Goal: Contribute content: Contribute content

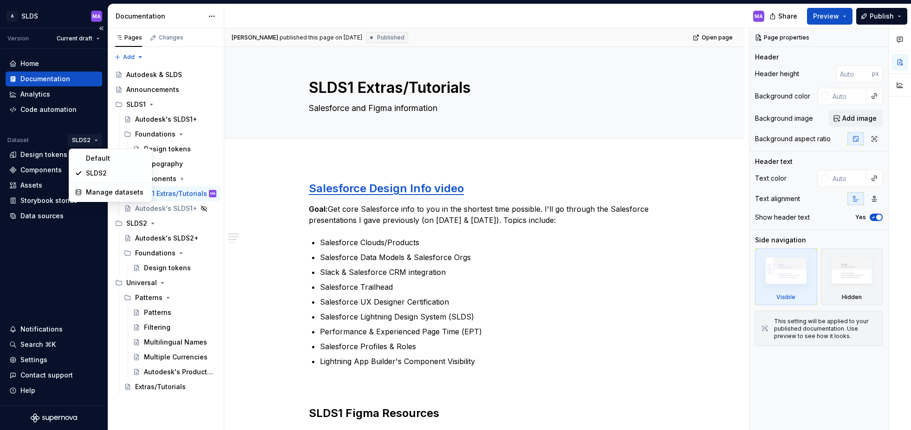
click at [95, 140] on html "A SLDS MA Version Current draft Home Documentation Analytics Code automation Da…" at bounding box center [455, 215] width 911 height 430
click at [96, 157] on div "Default" at bounding box center [116, 158] width 60 height 9
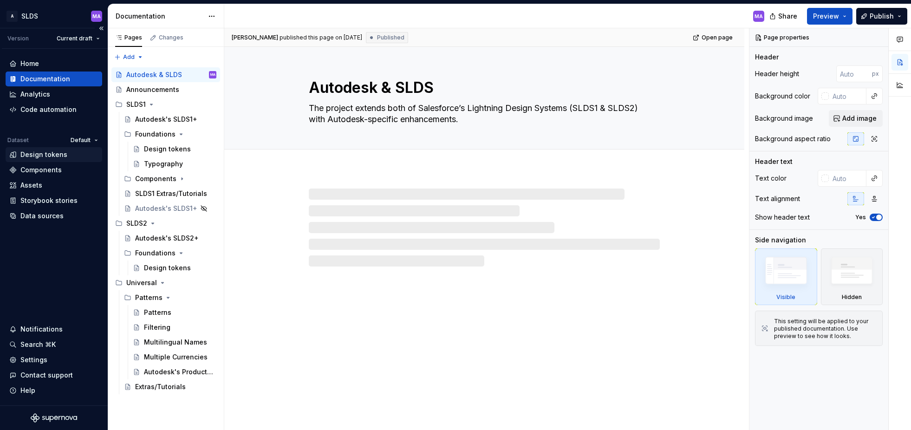
click at [48, 156] on div "Design tokens" at bounding box center [43, 154] width 47 height 9
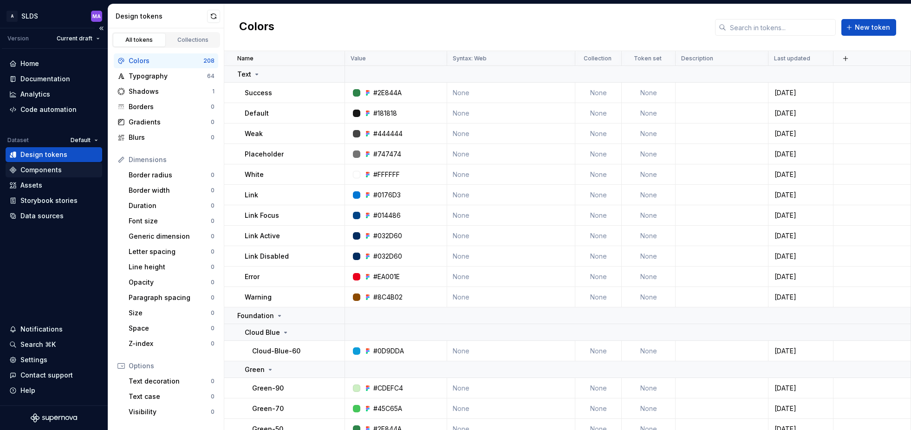
click at [48, 173] on div "Components" at bounding box center [40, 169] width 41 height 9
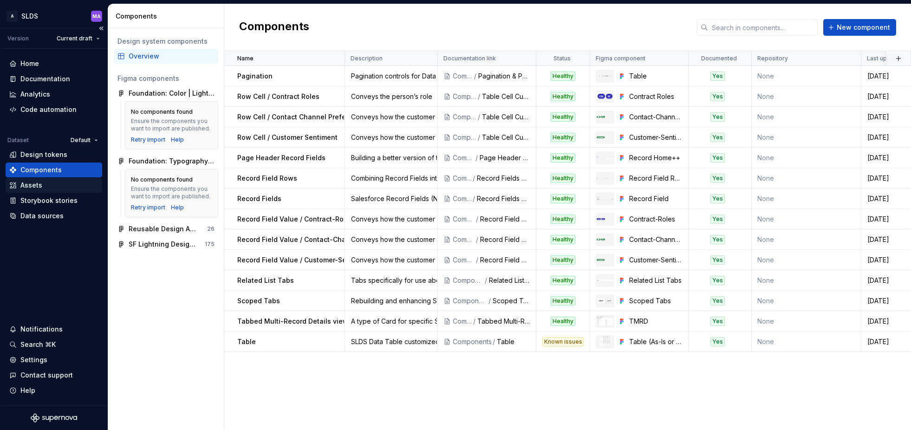
click at [45, 184] on div "Assets" at bounding box center [53, 185] width 89 height 9
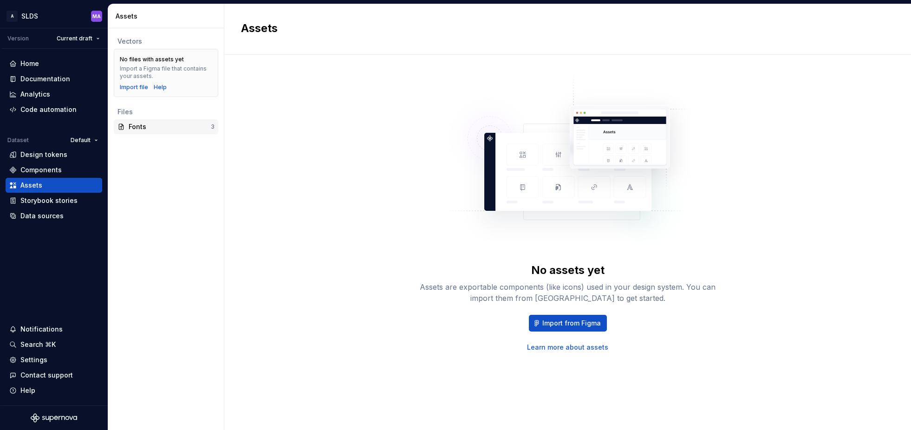
click at [146, 124] on div "Fonts" at bounding box center [170, 126] width 82 height 9
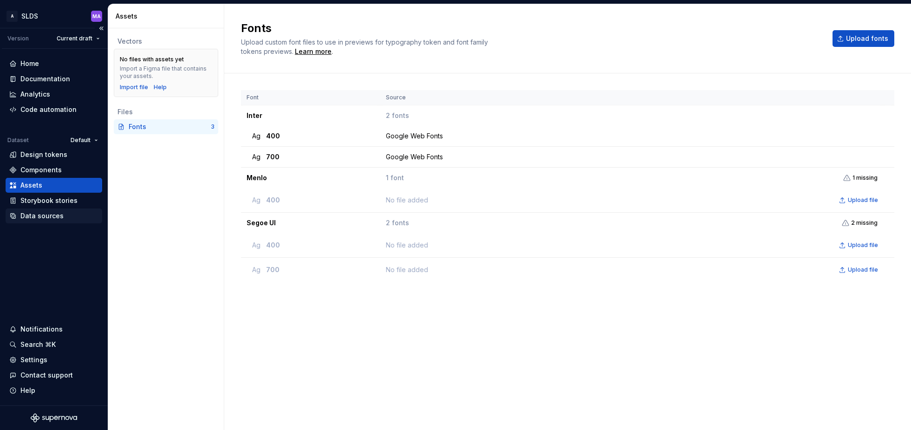
click at [56, 217] on div "Data sources" at bounding box center [41, 215] width 43 height 9
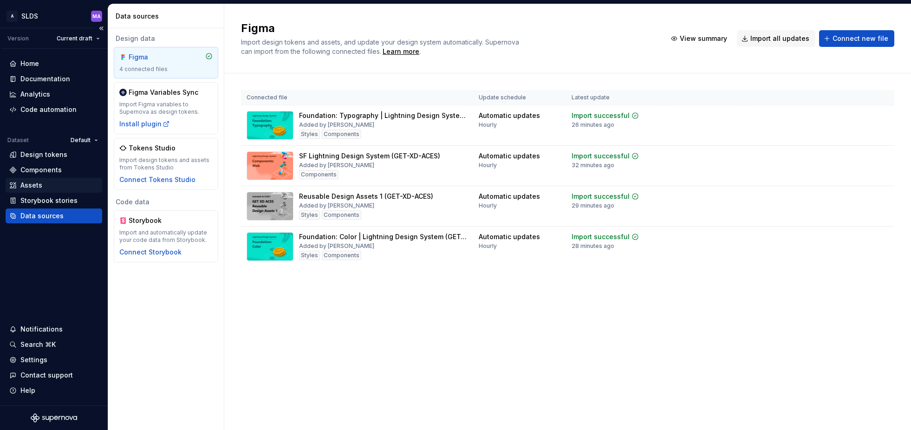
click at [46, 186] on div "Assets" at bounding box center [53, 185] width 89 height 9
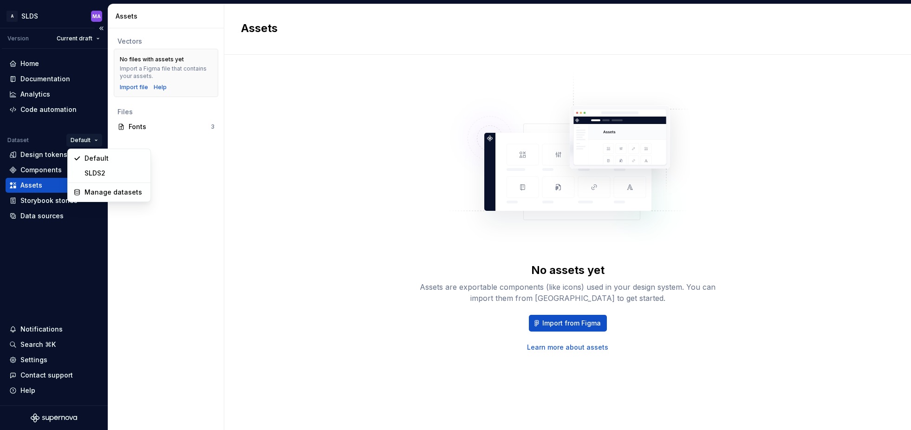
click at [96, 138] on html "A SLDS MA Version Current draft Home Documentation Analytics Code automation Da…" at bounding box center [455, 215] width 911 height 430
click at [102, 191] on div "Manage datasets" at bounding box center [115, 192] width 60 height 9
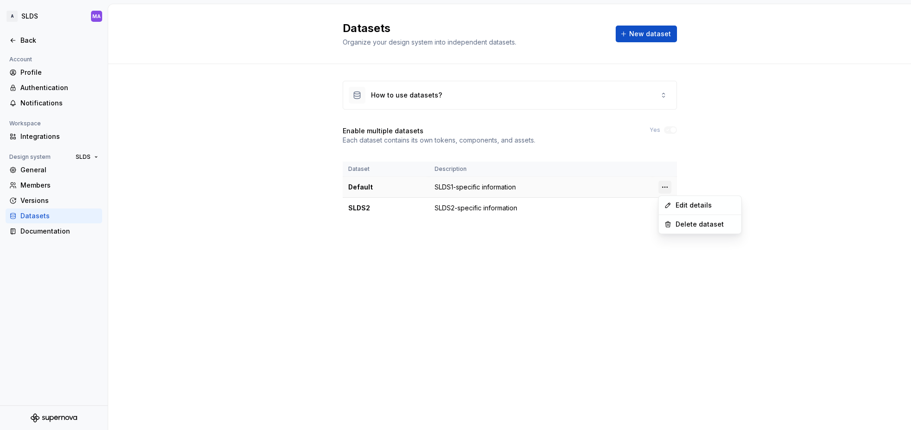
click at [666, 188] on html "A SLDS MA Back Account Profile Authentication Notifications Workspace Integrati…" at bounding box center [455, 215] width 911 height 430
click at [672, 202] on div "Edit details" at bounding box center [700, 205] width 79 height 15
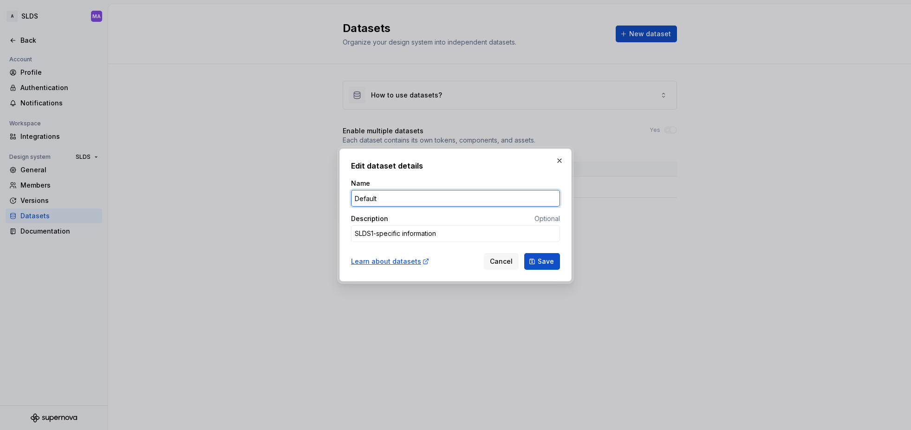
click at [366, 197] on input "Default" at bounding box center [455, 198] width 209 height 17
type textarea "*"
type input "SLDS1"
click at [548, 265] on span "Save" at bounding box center [546, 261] width 16 height 9
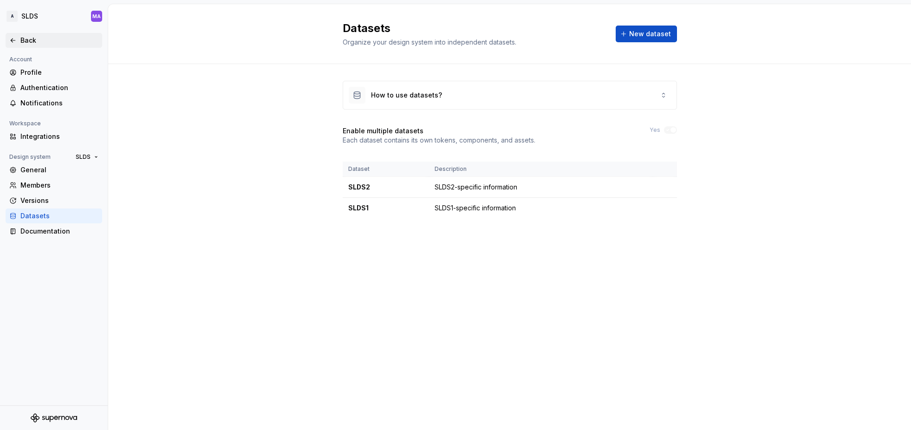
click at [18, 38] on div "Back" at bounding box center [53, 40] width 89 height 9
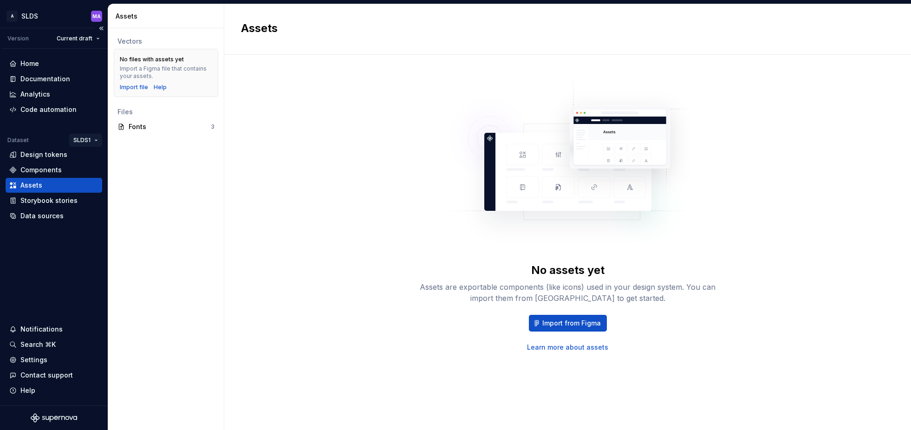
click at [90, 139] on html "A SLDS MA Version Current draft Home Documentation Analytics Code automation Da…" at bounding box center [455, 215] width 911 height 430
click at [92, 174] on div "SLDS2" at bounding box center [117, 173] width 60 height 9
click at [153, 122] on div "Fonts" at bounding box center [170, 126] width 82 height 9
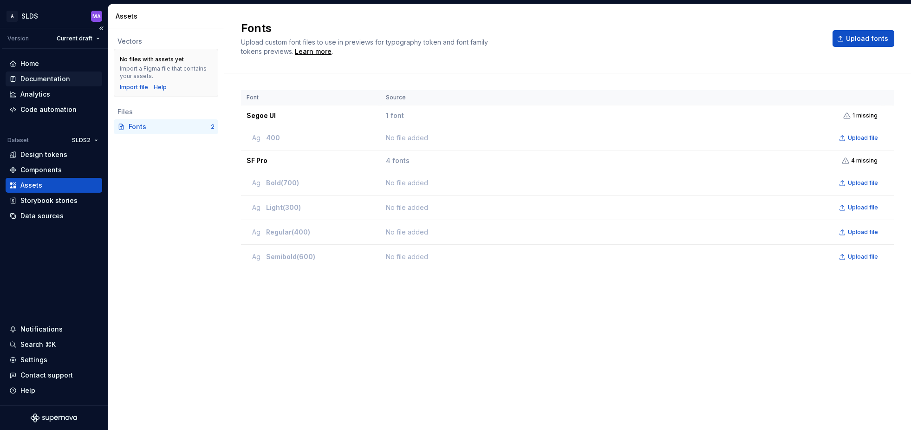
click at [36, 77] on div "Documentation" at bounding box center [45, 78] width 50 height 9
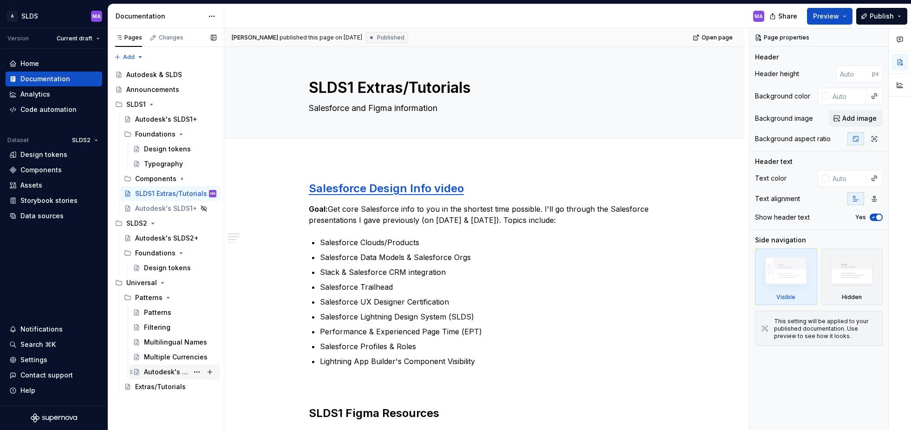
click at [177, 370] on div "Autodesk's Product Icons & Salesforce" at bounding box center [166, 371] width 45 height 9
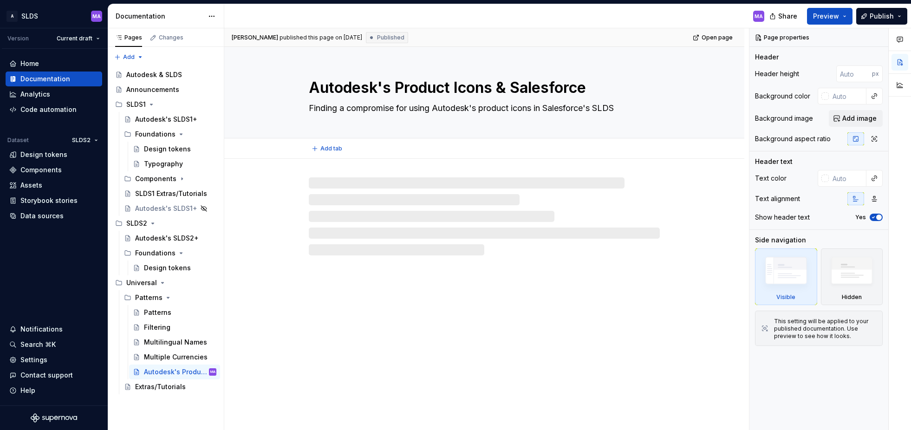
click at [595, 90] on textarea "Autodesk's Product Icons & Salesforce" at bounding box center [482, 88] width 351 height 22
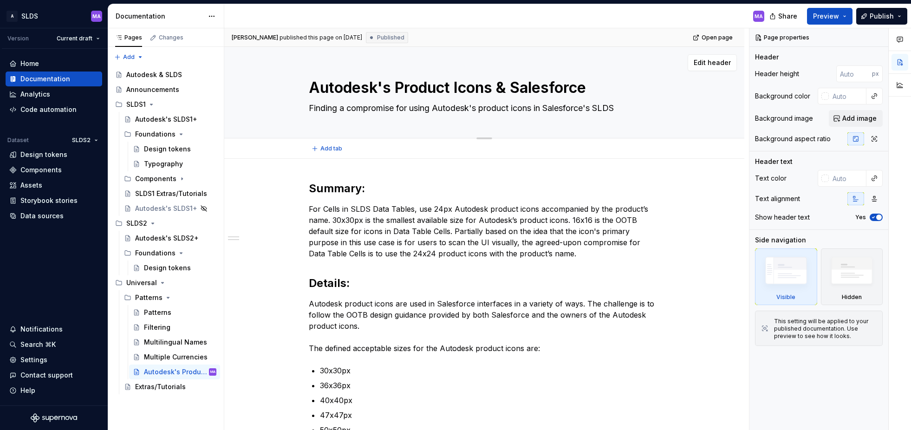
click at [563, 88] on textarea "Autodesk's Product Icons & Salesforce" at bounding box center [482, 88] width 351 height 22
click at [563, 87] on textarea "Autodesk's Product Icons & Salesforce" at bounding box center [482, 88] width 351 height 22
type textarea "*"
type textarea "Autodesk's Product Icons &"
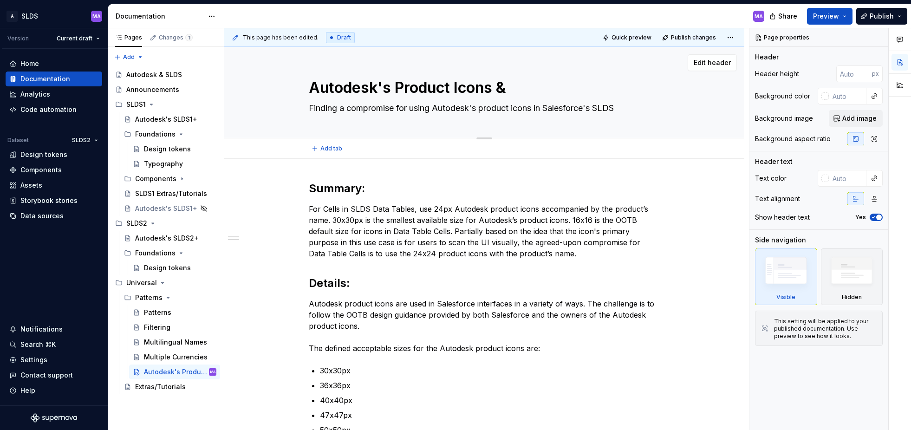
type textarea "*"
type textarea "Autodesk's Product Icons"
type textarea "*"
type textarea "Autodesk's Product Icons"
type textarea "*"
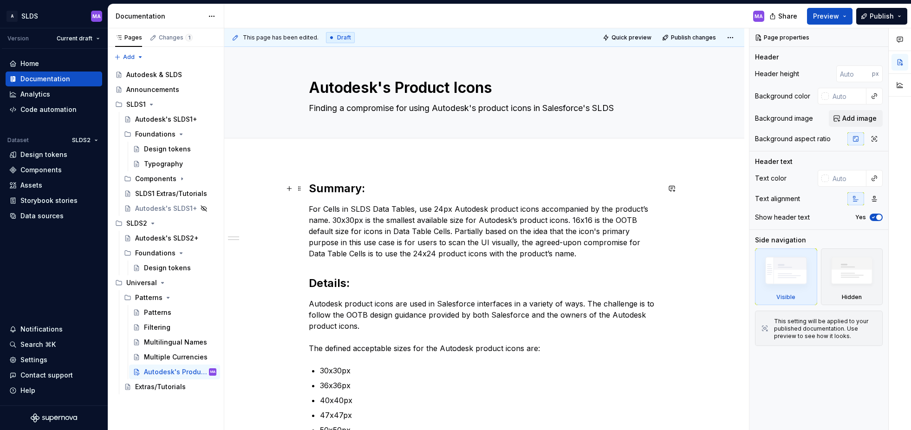
type textarea "Autodesk's Product Icons"
click at [672, 183] on button "button" at bounding box center [672, 188] width 13 height 13
click at [650, 157] on div "Add tab" at bounding box center [484, 148] width 520 height 20
click at [378, 87] on textarea "Autodesk's Product Icons" at bounding box center [482, 88] width 351 height 22
click at [379, 86] on textarea "Autodesk's Product Icons" at bounding box center [482, 88] width 351 height 22
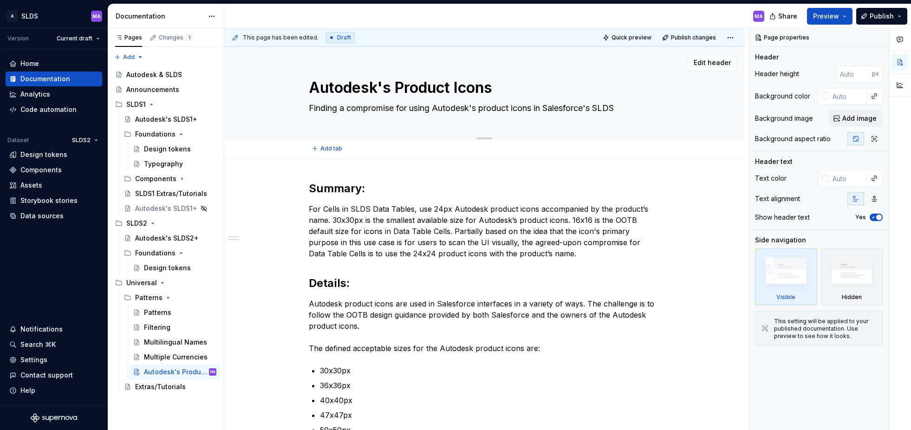
click at [379, 86] on textarea "Autodesk's Product Icons" at bounding box center [482, 88] width 351 height 22
type textarea "*"
type textarea "A Product Icons"
type textarea "*"
type textarea "AD Product Icons"
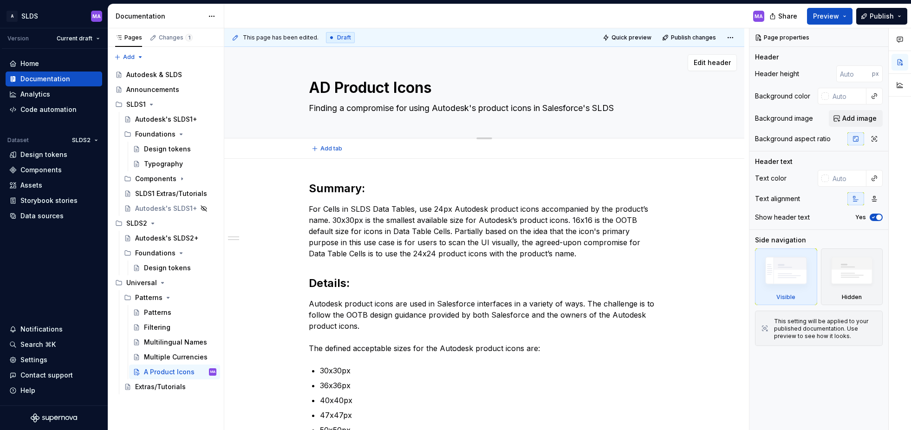
type textarea "*"
type textarea "ADS Product Icons"
type textarea "*"
type textarea "ADSK Product Icons"
type textarea "*"
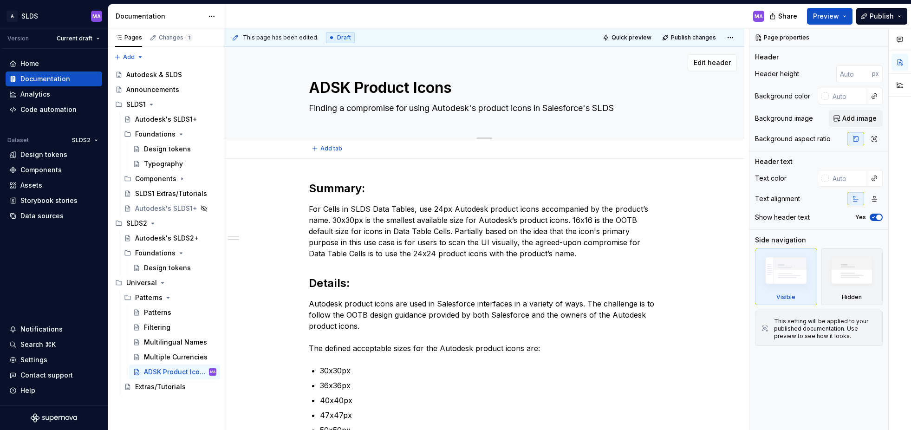
type textarea "ADSK' Product Icons"
type textarea "*"
type textarea "ADSK's Product Icons"
type textarea "*"
type textarea "ADSK' Product Icons"
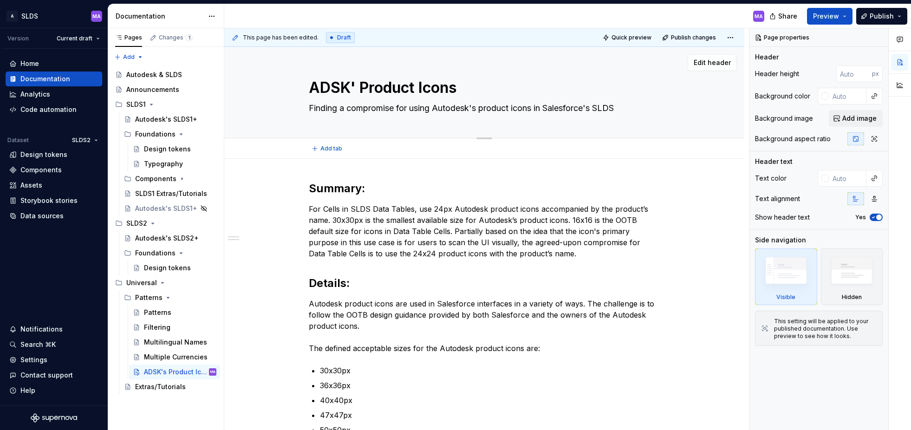
type textarea "*"
type textarea "ADSK Product Icons"
type textarea "*"
type textarea "ADSK Product Icons"
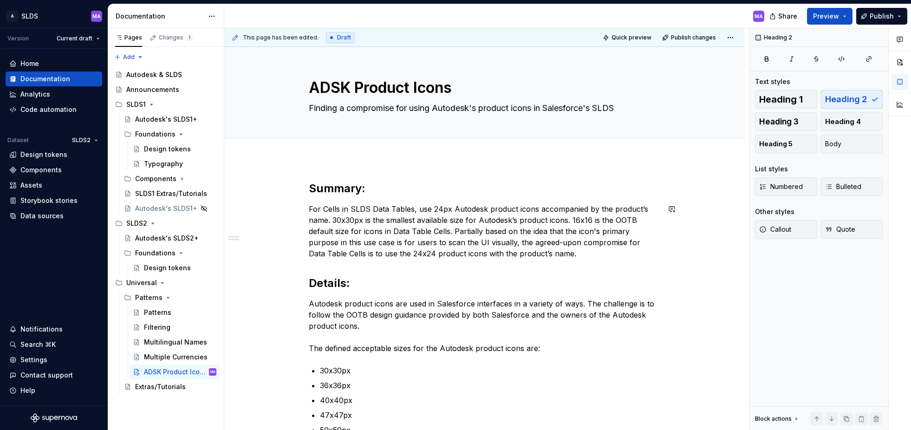
type textarea "*"
click at [381, 193] on h2 "Summary:" at bounding box center [484, 188] width 351 height 15
click at [362, 287] on h2 "Details:" at bounding box center [484, 283] width 351 height 15
click at [161, 356] on div "Multiple Currencies" at bounding box center [166, 357] width 45 height 9
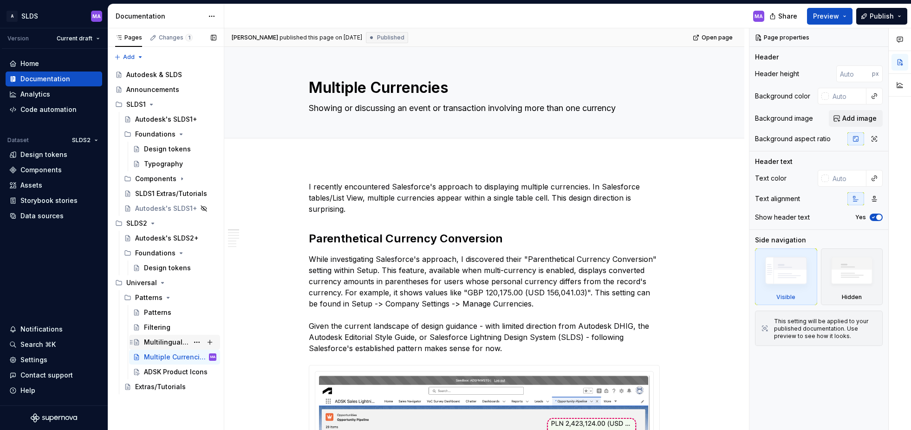
click at [160, 341] on div "Multilingual Names" at bounding box center [166, 342] width 45 height 9
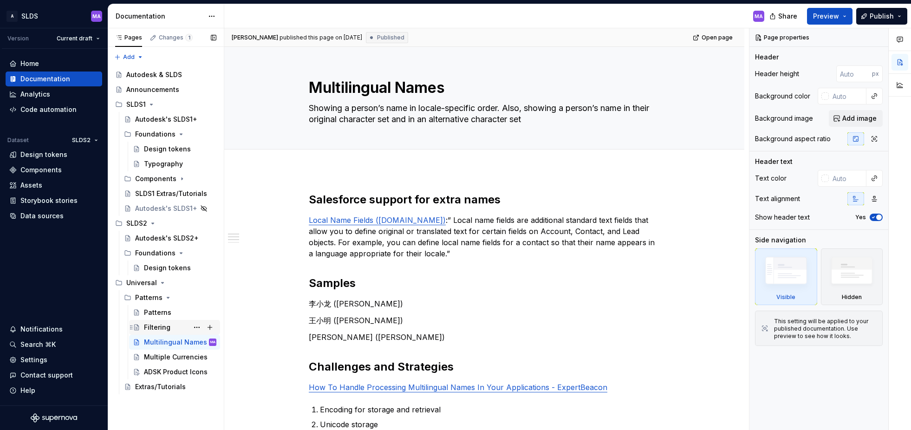
click at [155, 328] on div "Filtering" at bounding box center [157, 327] width 26 height 9
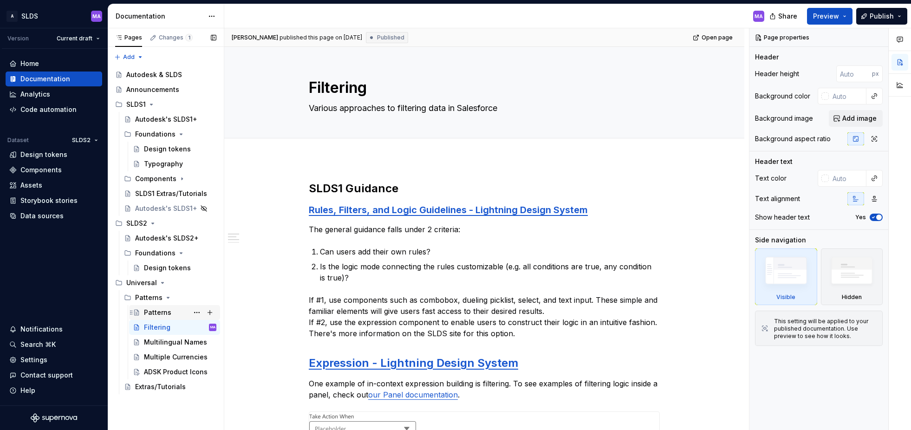
click at [153, 314] on div "Patterns" at bounding box center [157, 312] width 27 height 9
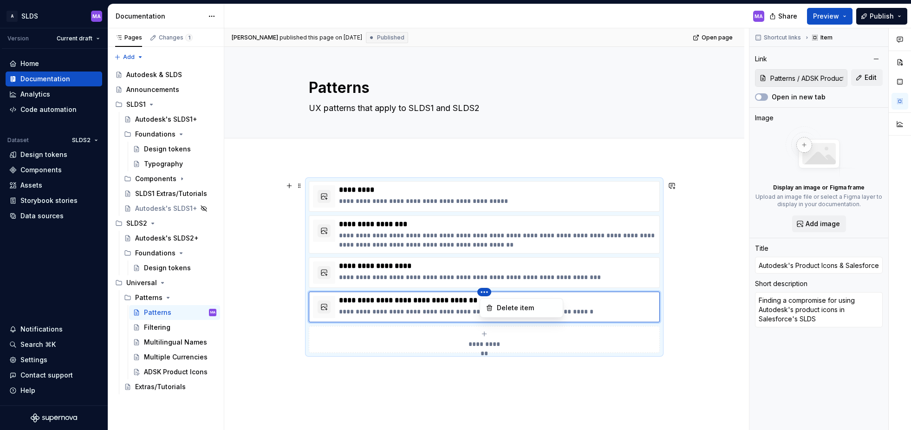
click at [485, 291] on html "A SLDS MA Version Current draft Home Documentation Analytics Code automation Da…" at bounding box center [455, 215] width 911 height 430
click at [434, 309] on html "A SLDS MA Version Current draft Home Documentation Analytics Code automation Da…" at bounding box center [455, 215] width 911 height 430
click at [772, 266] on input "Autodesk's Product Icons & Salesforce" at bounding box center [819, 265] width 128 height 17
type textarea "*"
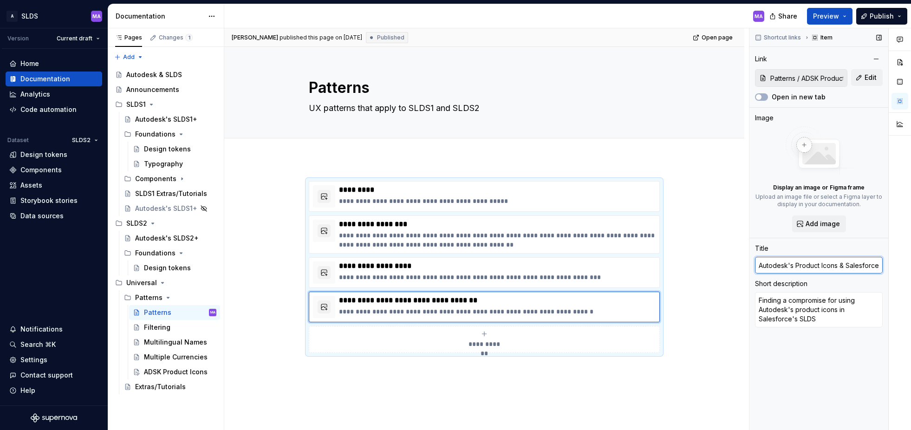
type input "A Product Icons & Salesforce"
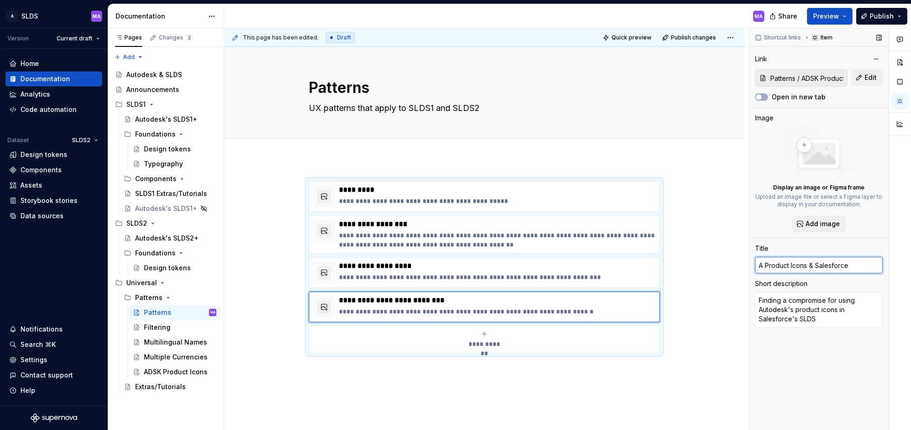
type textarea "*"
type input "AD Product Icons & Salesforce"
type textarea "*"
type input "ADS Product Icons & Salesforce"
type textarea "*"
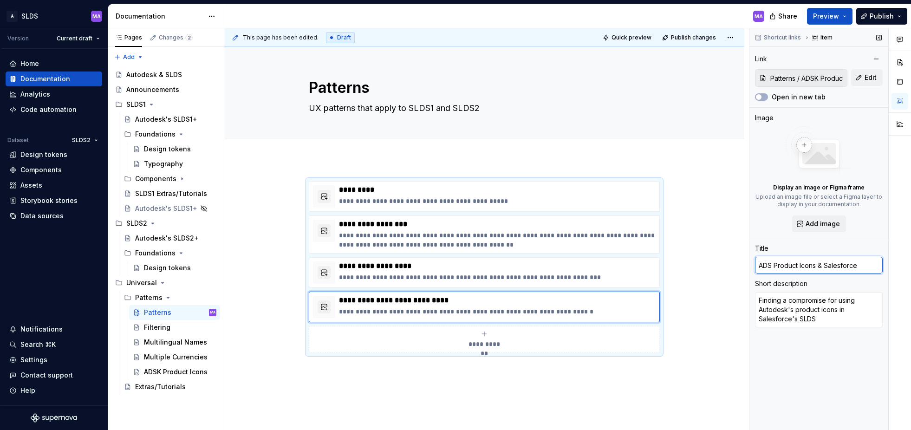
type input "ADSK Product Icons & Salesforce"
type textarea "*"
type input "ADSK Product Icons"
click at [702, 236] on div "**********" at bounding box center [484, 326] width 520 height 334
click at [562, 399] on div "**********" at bounding box center [484, 326] width 520 height 334
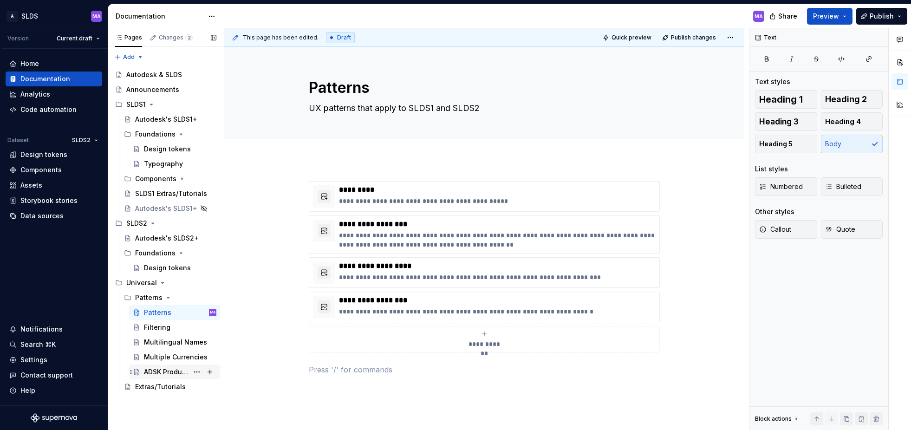
click at [164, 373] on div "ADSK Product Icons" at bounding box center [166, 371] width 45 height 9
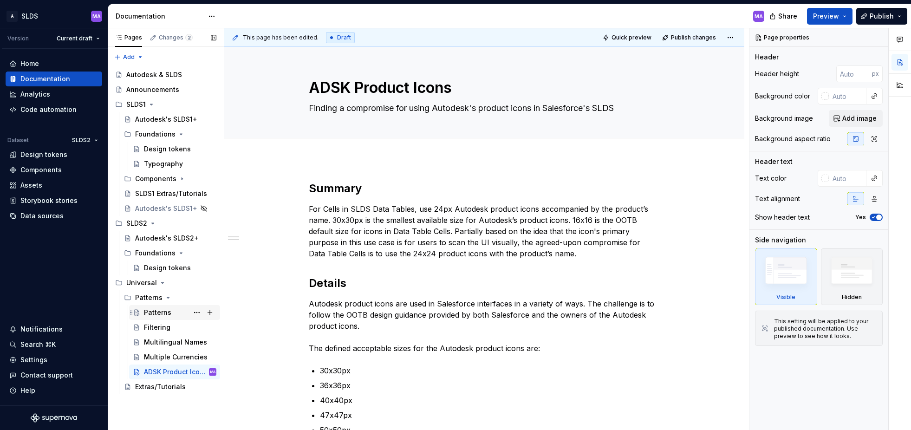
click at [157, 312] on div "Patterns" at bounding box center [157, 312] width 27 height 9
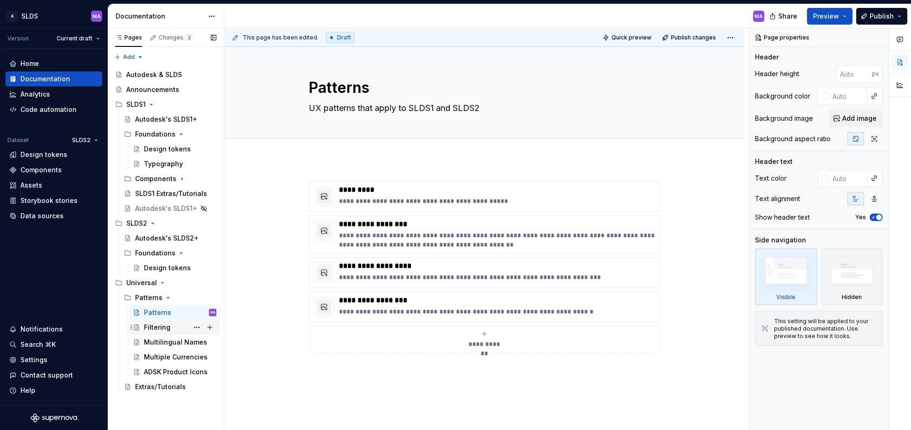
click at [172, 327] on div "Filtering" at bounding box center [180, 327] width 72 height 13
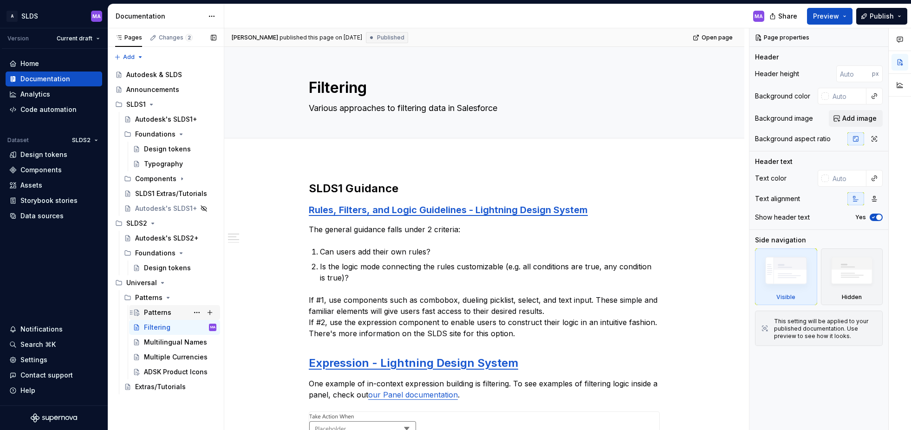
click at [165, 312] on div "Patterns" at bounding box center [157, 312] width 27 height 9
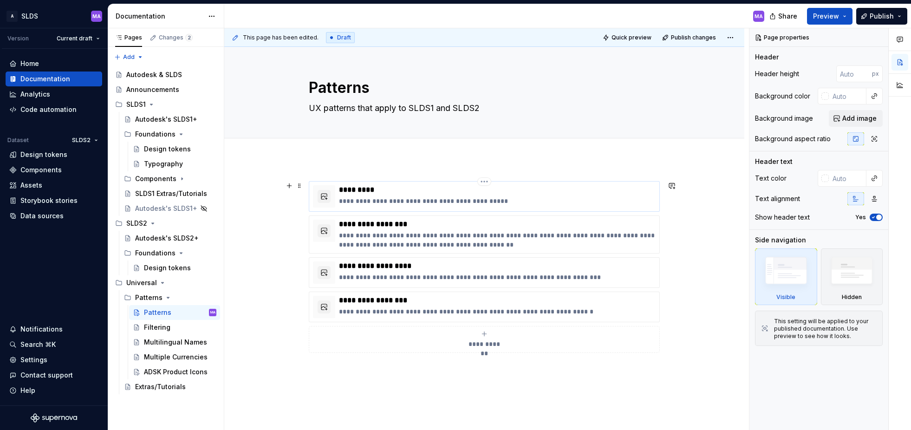
click at [607, 196] on div "**********" at bounding box center [497, 196] width 317 height 22
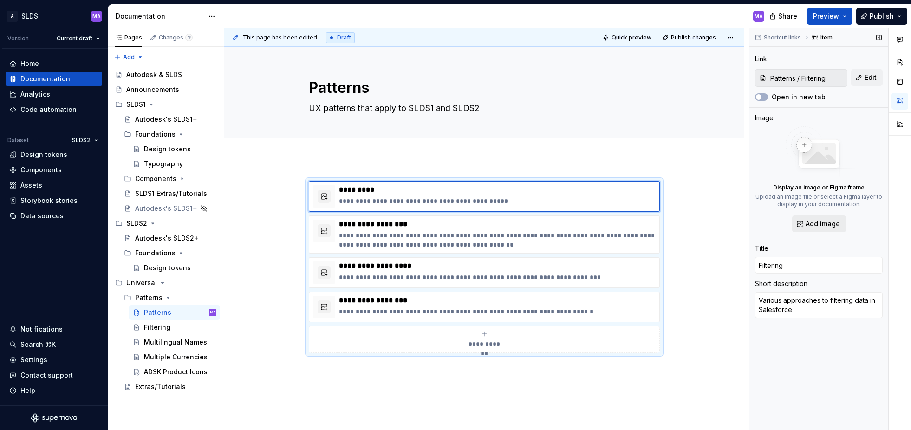
click at [826, 222] on span "Add image" at bounding box center [823, 223] width 34 height 9
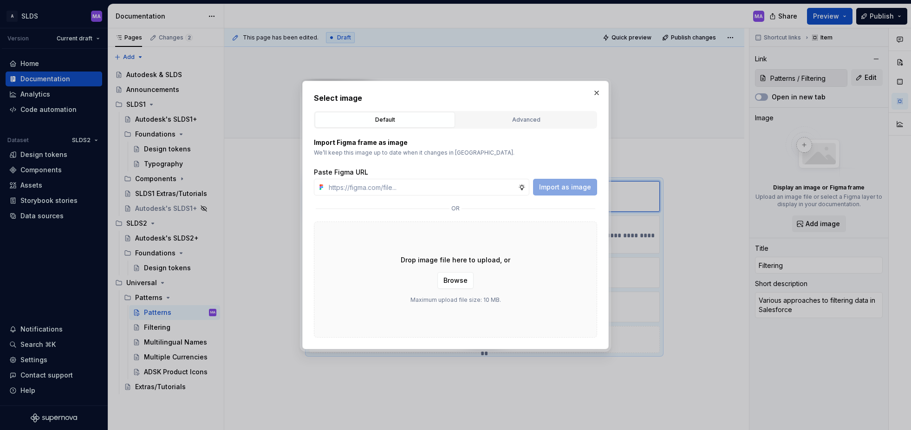
type textarea "*"
type input "[URL][DOMAIN_NAME]"
click at [564, 184] on span "Import as image" at bounding box center [565, 187] width 52 height 9
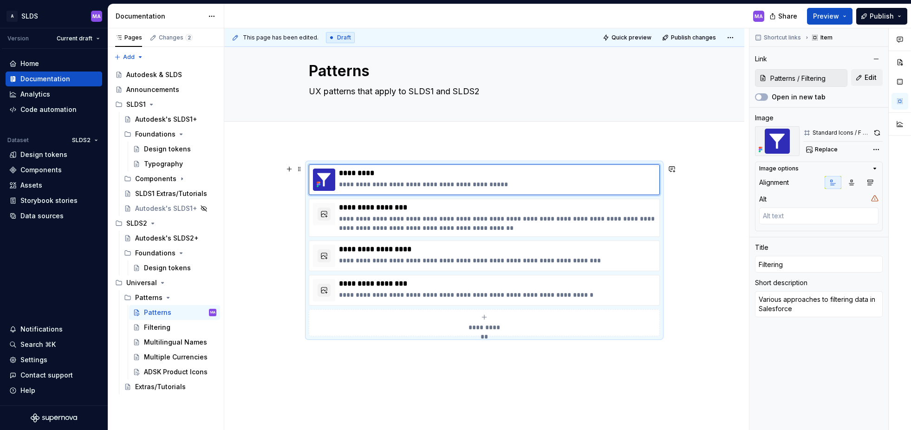
scroll to position [20, 0]
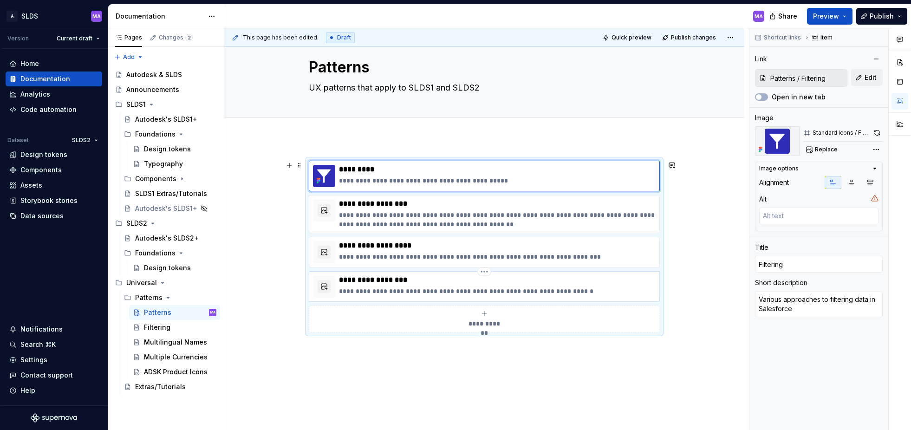
click at [619, 288] on p "**********" at bounding box center [497, 291] width 317 height 9
type textarea "*"
type input "Patterns / ADSK Product Icons"
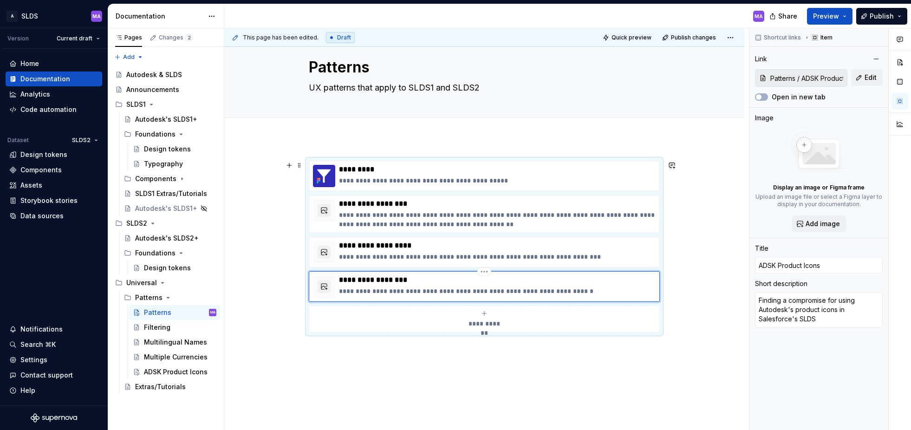
click at [619, 282] on p "**********" at bounding box center [497, 279] width 317 height 9
click at [828, 222] on span "Add image" at bounding box center [823, 223] width 34 height 9
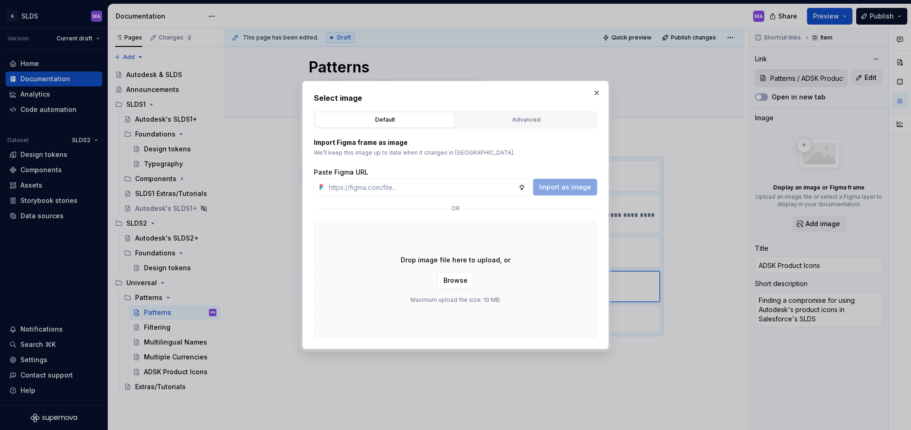
type textarea "*"
type input "[URL][DOMAIN_NAME]"
click at [574, 184] on span "Import as image" at bounding box center [565, 187] width 52 height 9
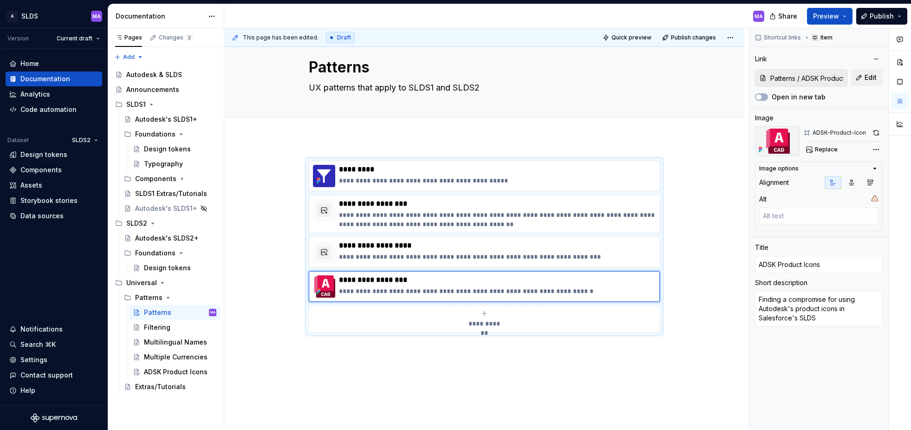
click at [258, 148] on div "**********" at bounding box center [484, 316] width 520 height 357
click at [258, 149] on div "**********" at bounding box center [484, 316] width 520 height 357
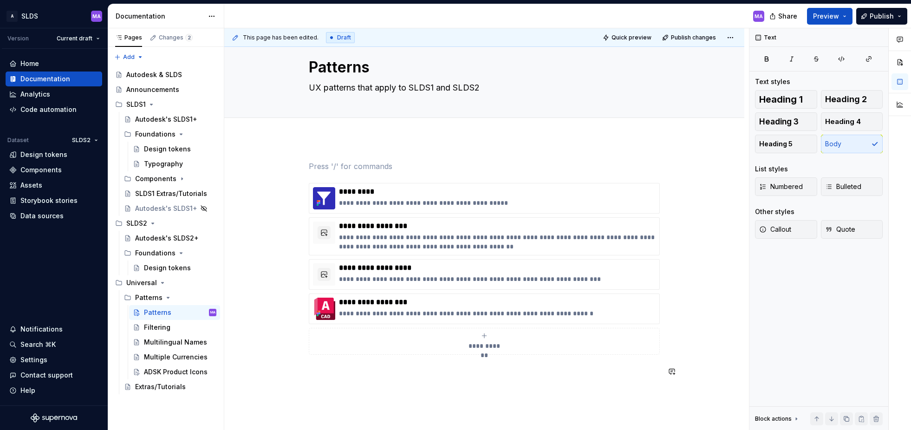
click at [401, 384] on div "**********" at bounding box center [484, 275] width 351 height 228
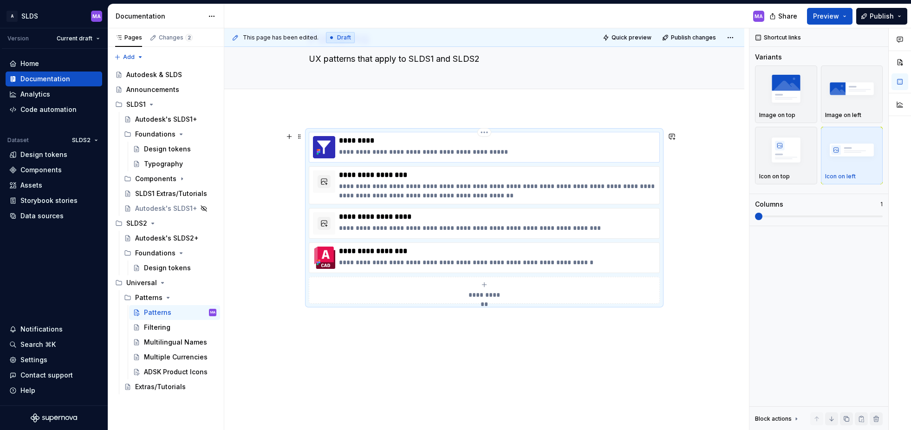
scroll to position [51, 0]
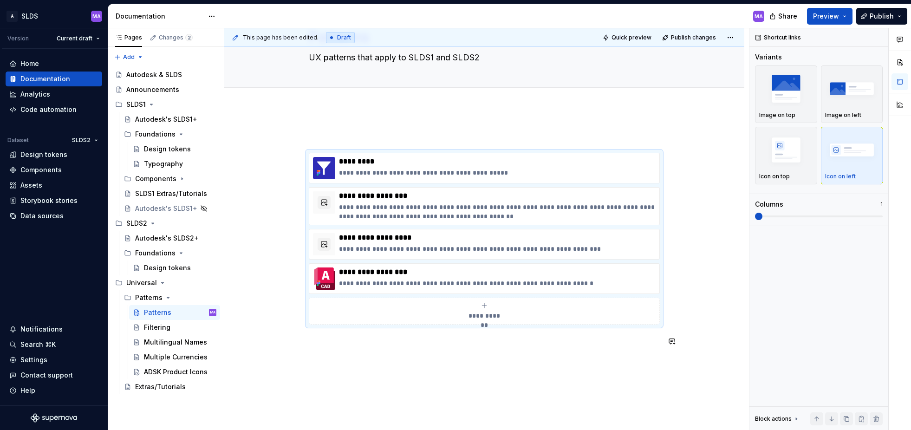
click at [397, 356] on div "**********" at bounding box center [484, 245] width 351 height 228
click at [170, 356] on div "Multiple Currencies" at bounding box center [166, 357] width 45 height 9
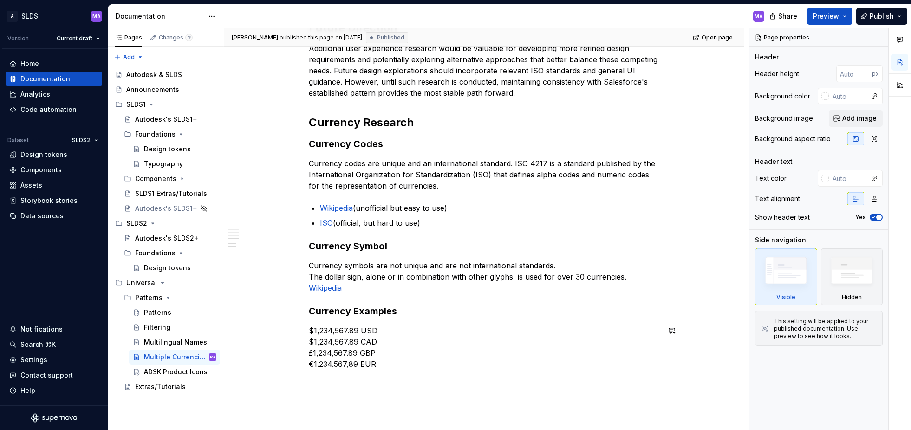
scroll to position [1084, 0]
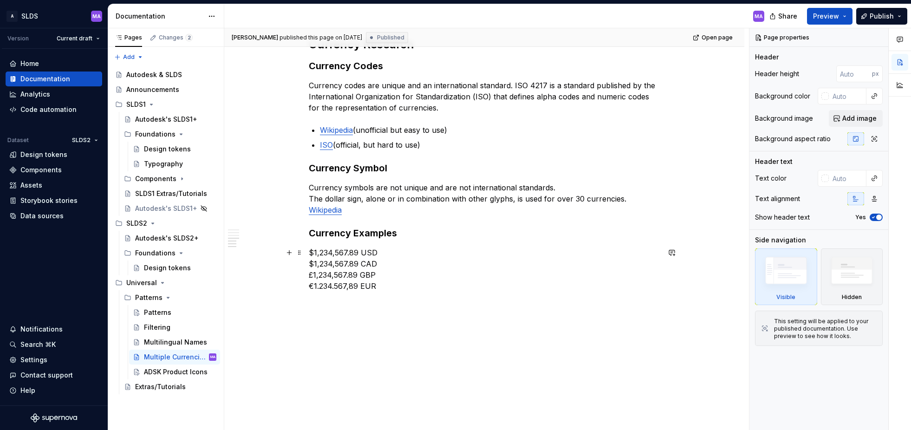
click at [315, 286] on p "$1,234,567.89 USD $1,234,567.89 CAD £1,234,567.89 GBP €1.234.567,89 EUR" at bounding box center [484, 269] width 351 height 45
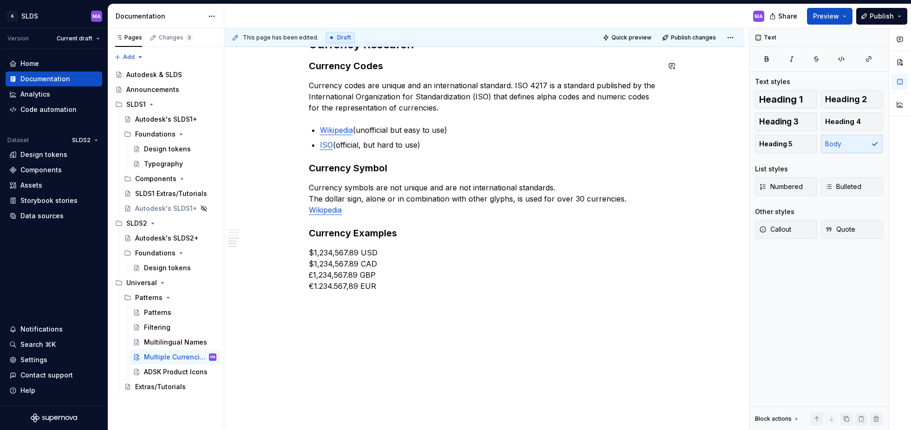
type textarea "*"
